Goal: Find specific page/section: Find specific page/section

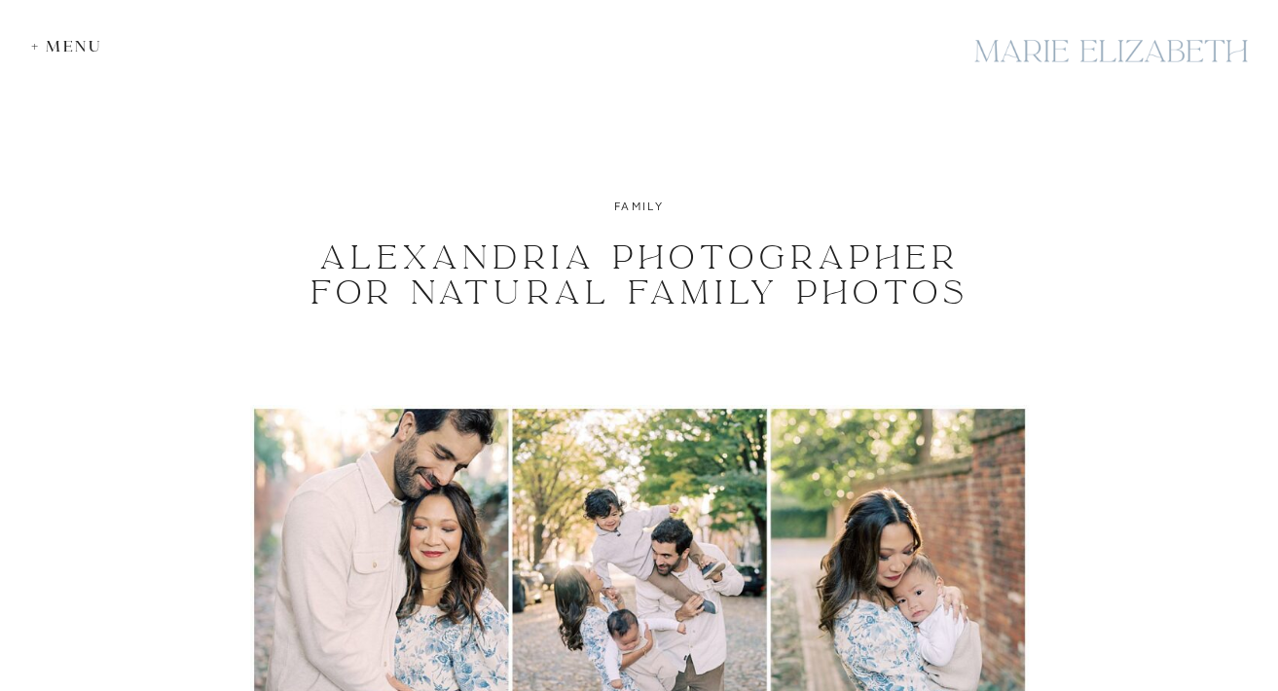
click at [74, 54] on div "+ Menu" at bounding box center [71, 46] width 81 height 18
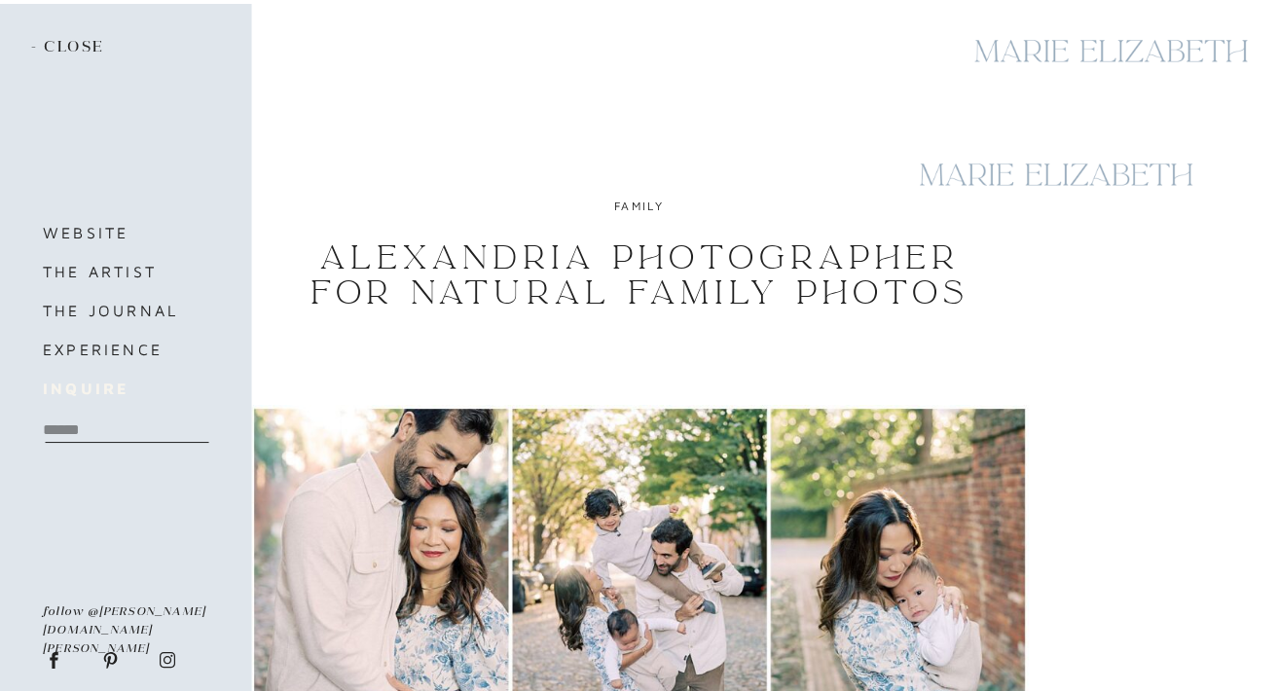
click at [95, 378] on h3 "inquire" at bounding box center [125, 388] width 164 height 27
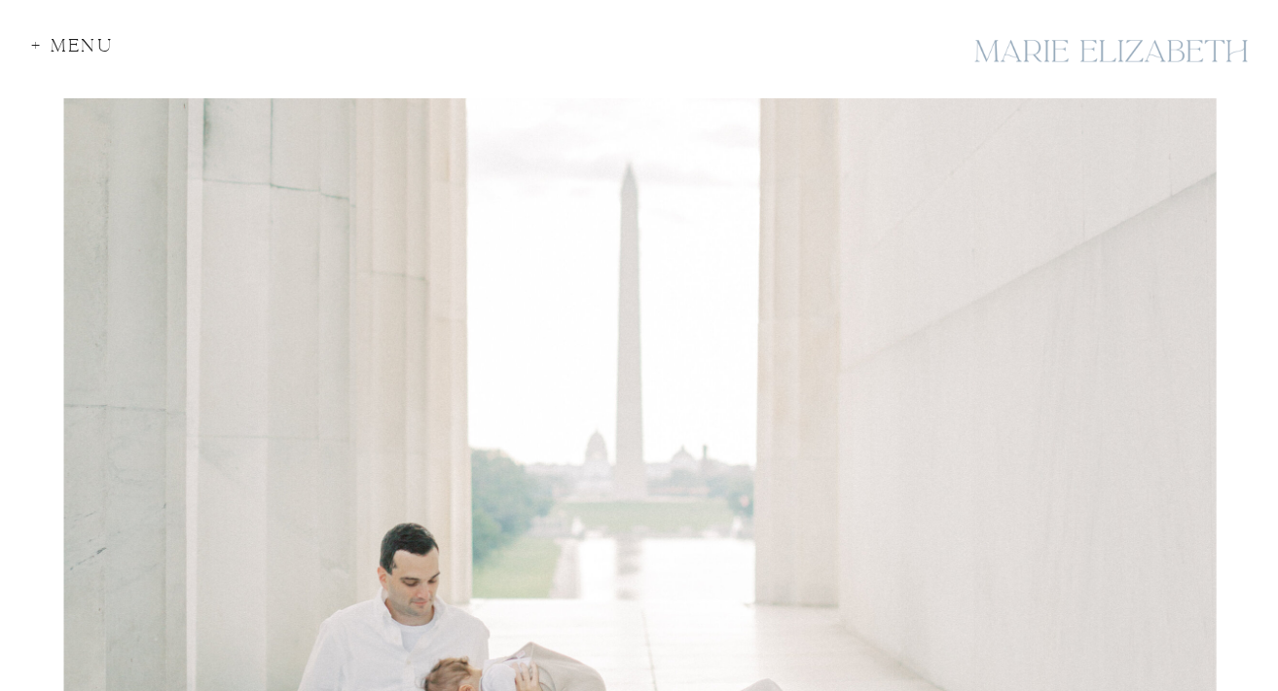
click at [83, 49] on div "+ Menu" at bounding box center [78, 50] width 94 height 26
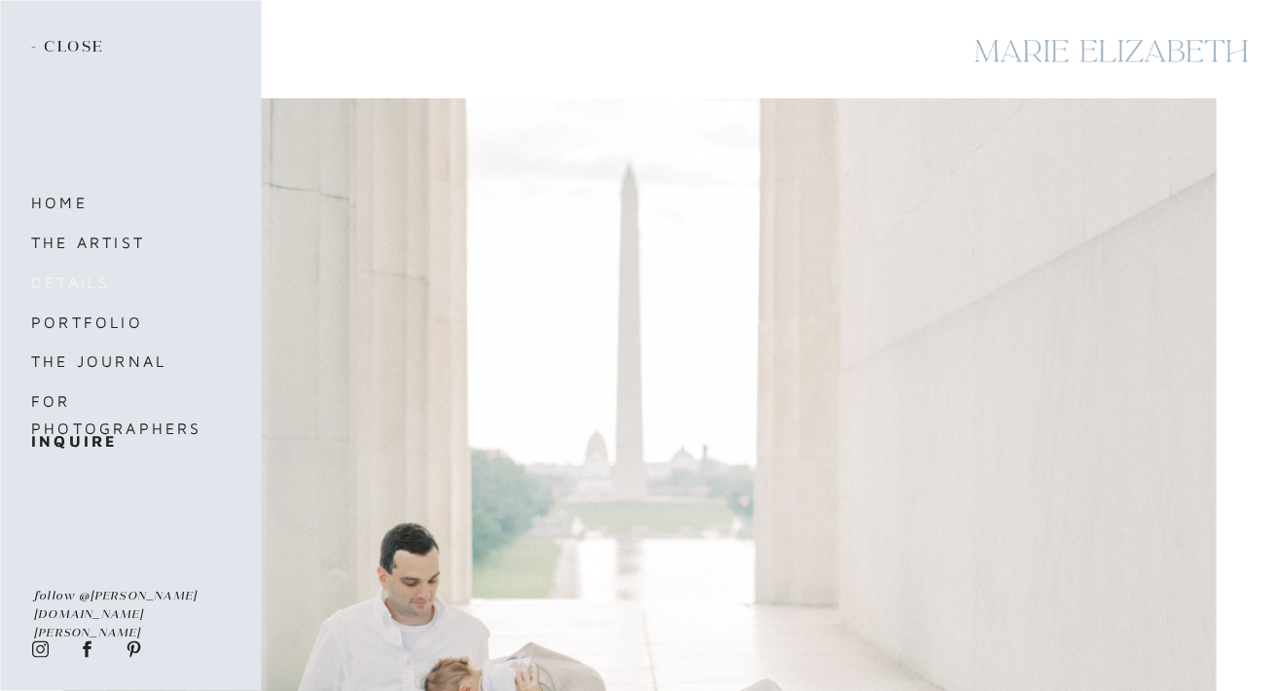
click at [87, 289] on nav "details" at bounding box center [113, 282] width 164 height 27
